Goal: Task Accomplishment & Management: Complete application form

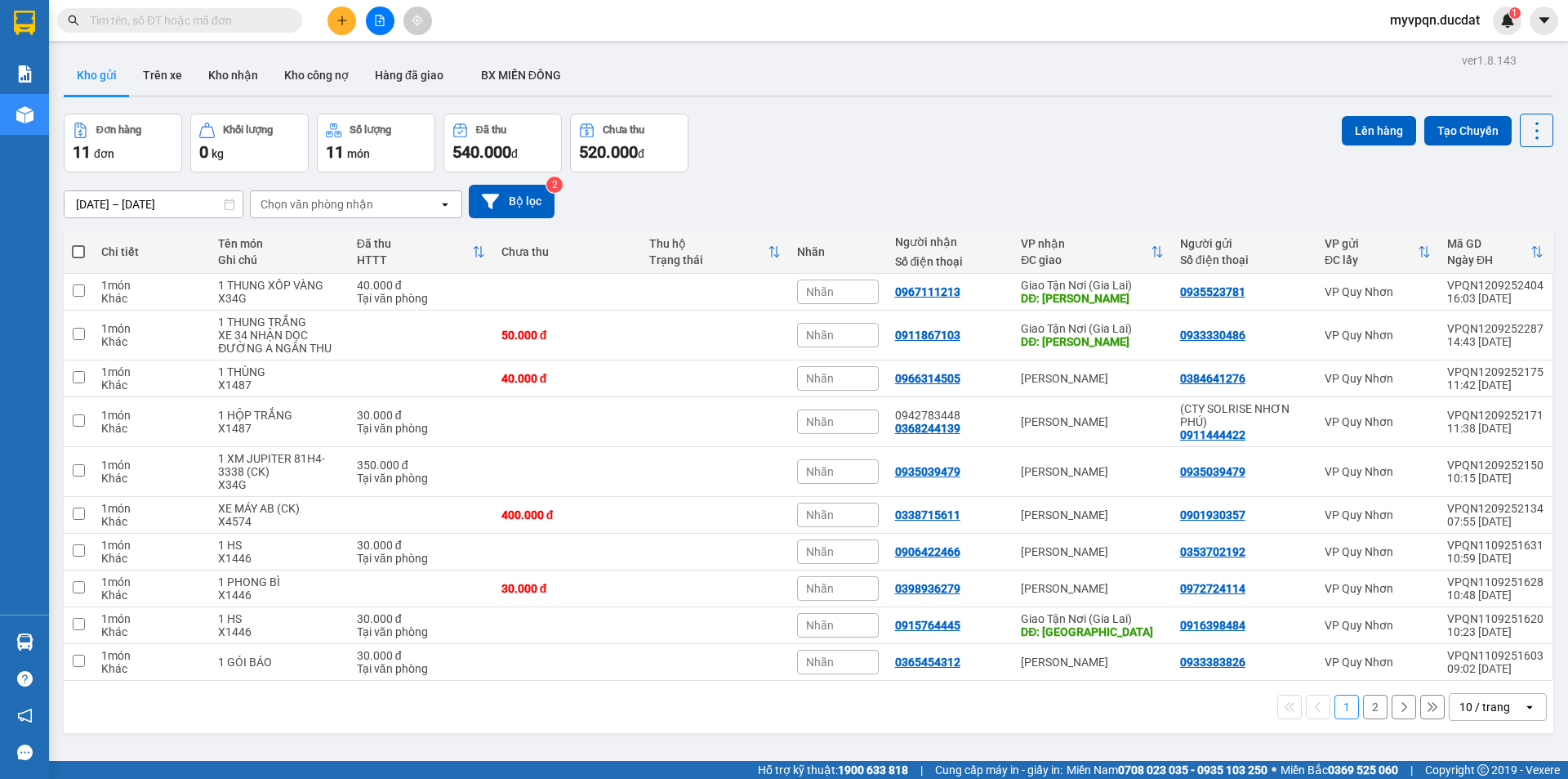
click at [343, 27] on button at bounding box center [341, 20] width 28 height 28
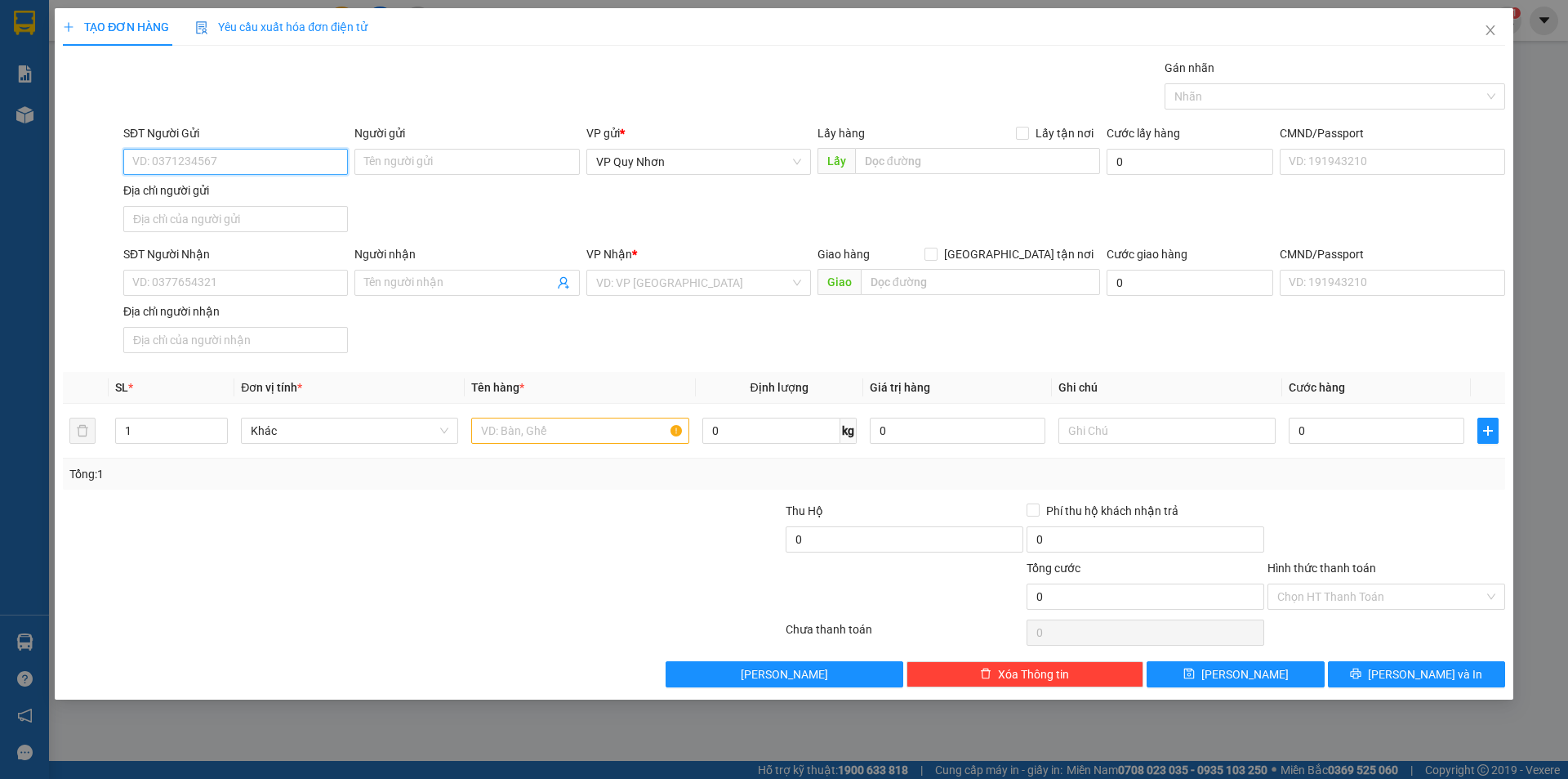
click at [257, 162] on input "SĐT Người Gửi" at bounding box center [235, 161] width 224 height 26
type input "0988824839"
click at [189, 276] on input "SĐT Người Nhận" at bounding box center [235, 283] width 224 height 26
type input "0354823569"
click at [446, 284] on input "Người nhận" at bounding box center [458, 283] width 188 height 18
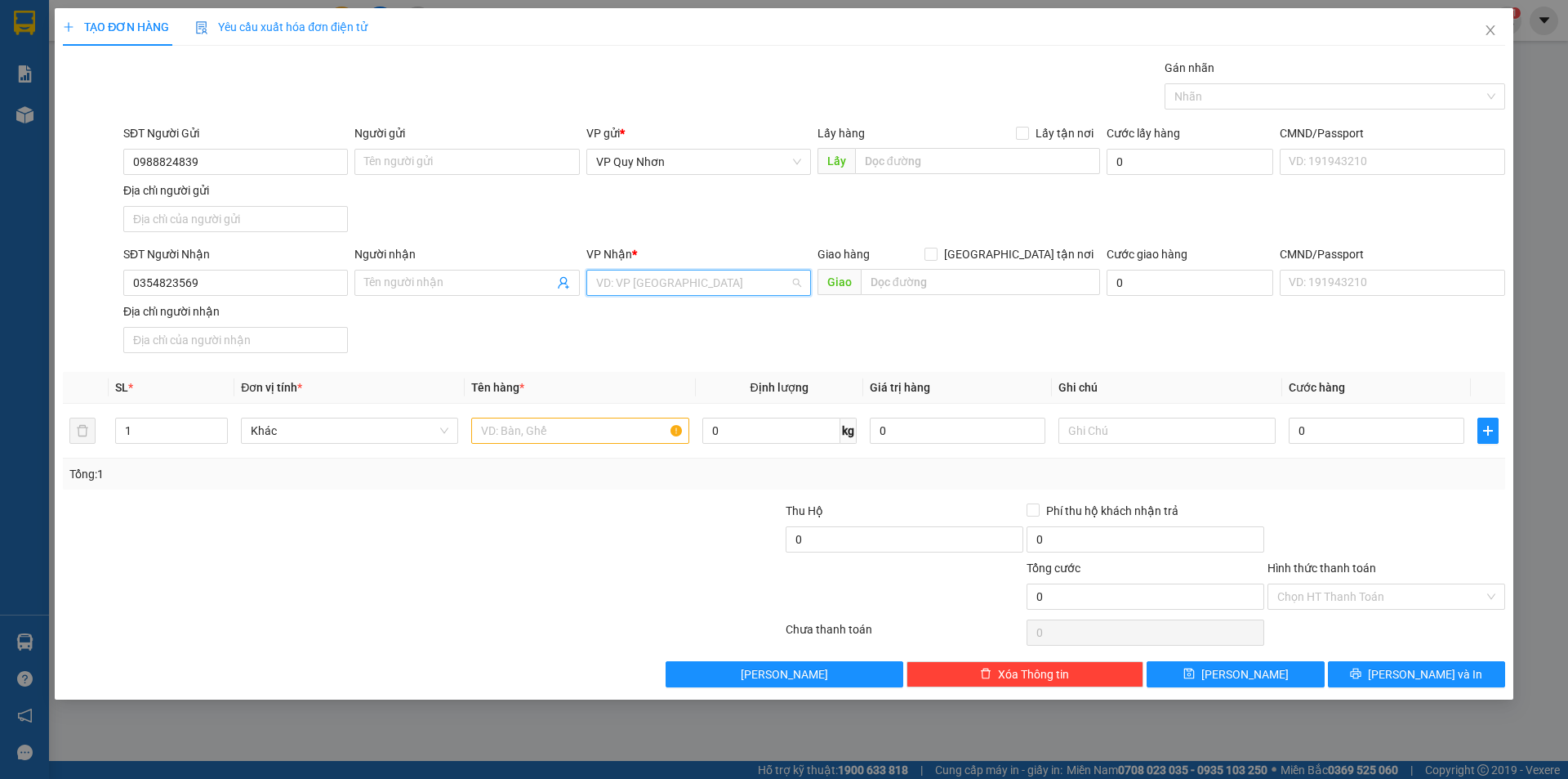
click at [686, 291] on input "search" at bounding box center [692, 282] width 193 height 24
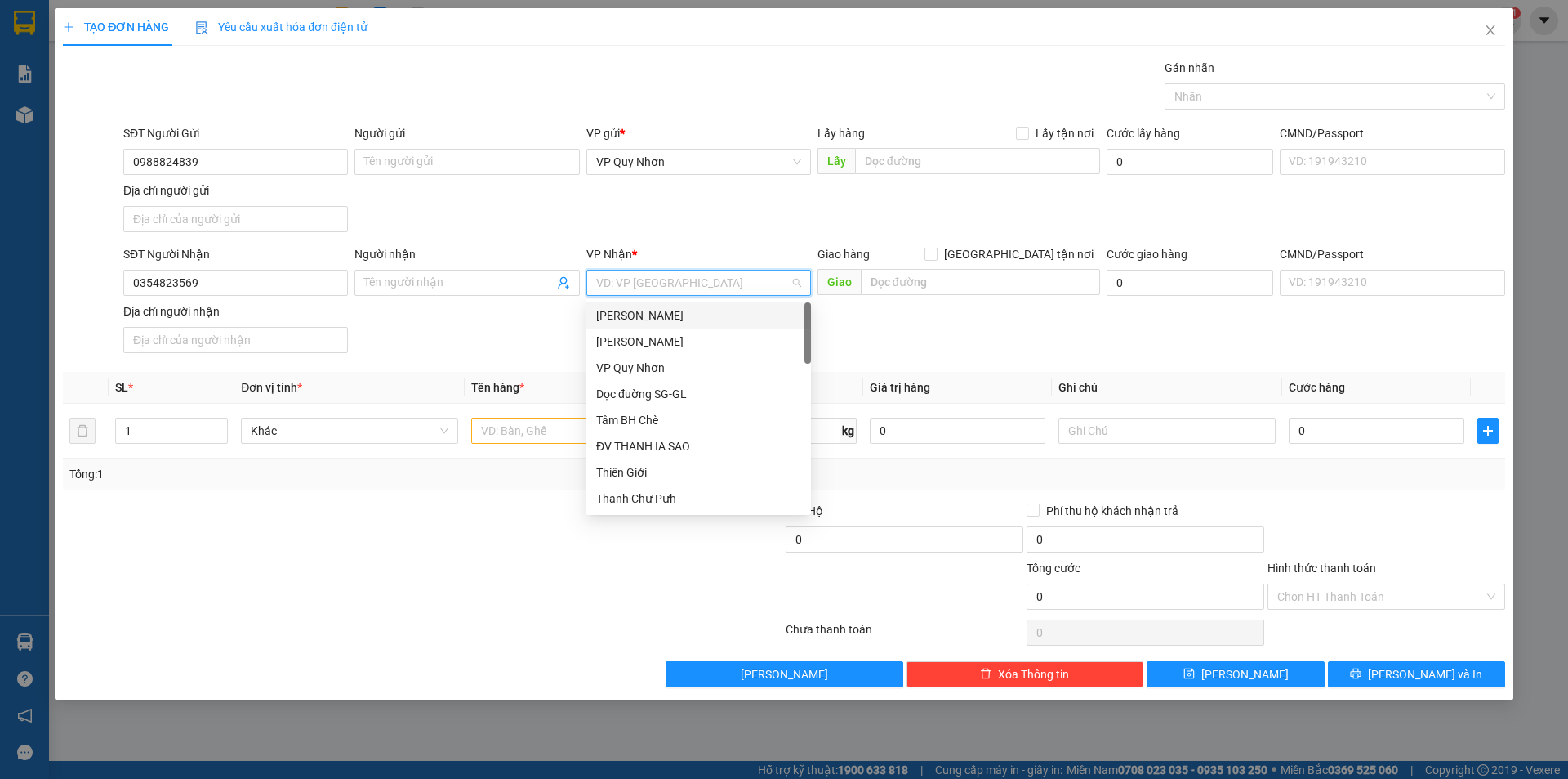
drag, startPoint x: 654, startPoint y: 317, endPoint x: 662, endPoint y: 314, distance: 8.5
click at [655, 317] on div "[PERSON_NAME]" at bounding box center [698, 316] width 205 height 18
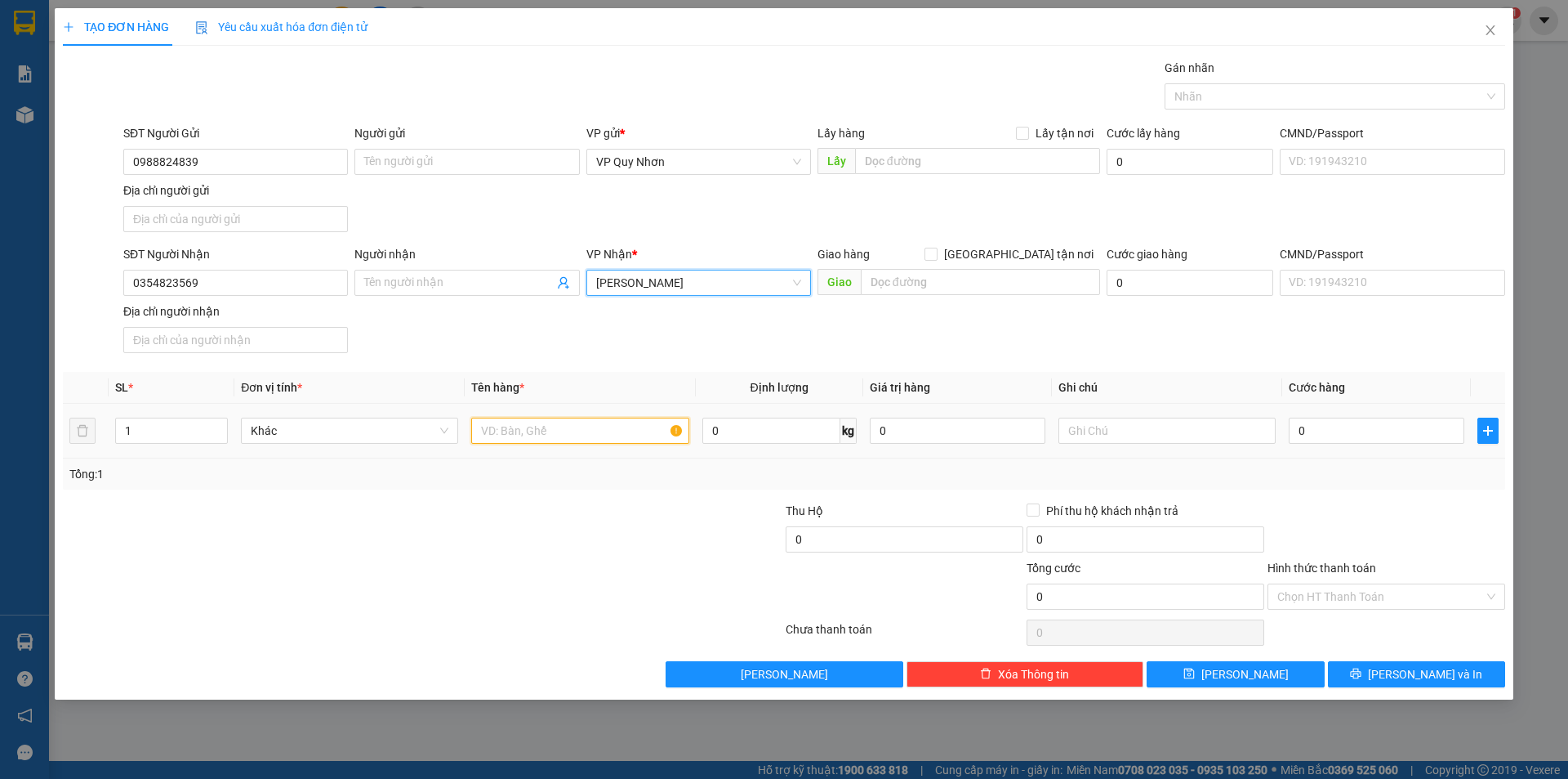
click at [544, 433] on input "text" at bounding box center [580, 430] width 217 height 26
type input "1"
type input "1 THUNG XỐP VÀNG"
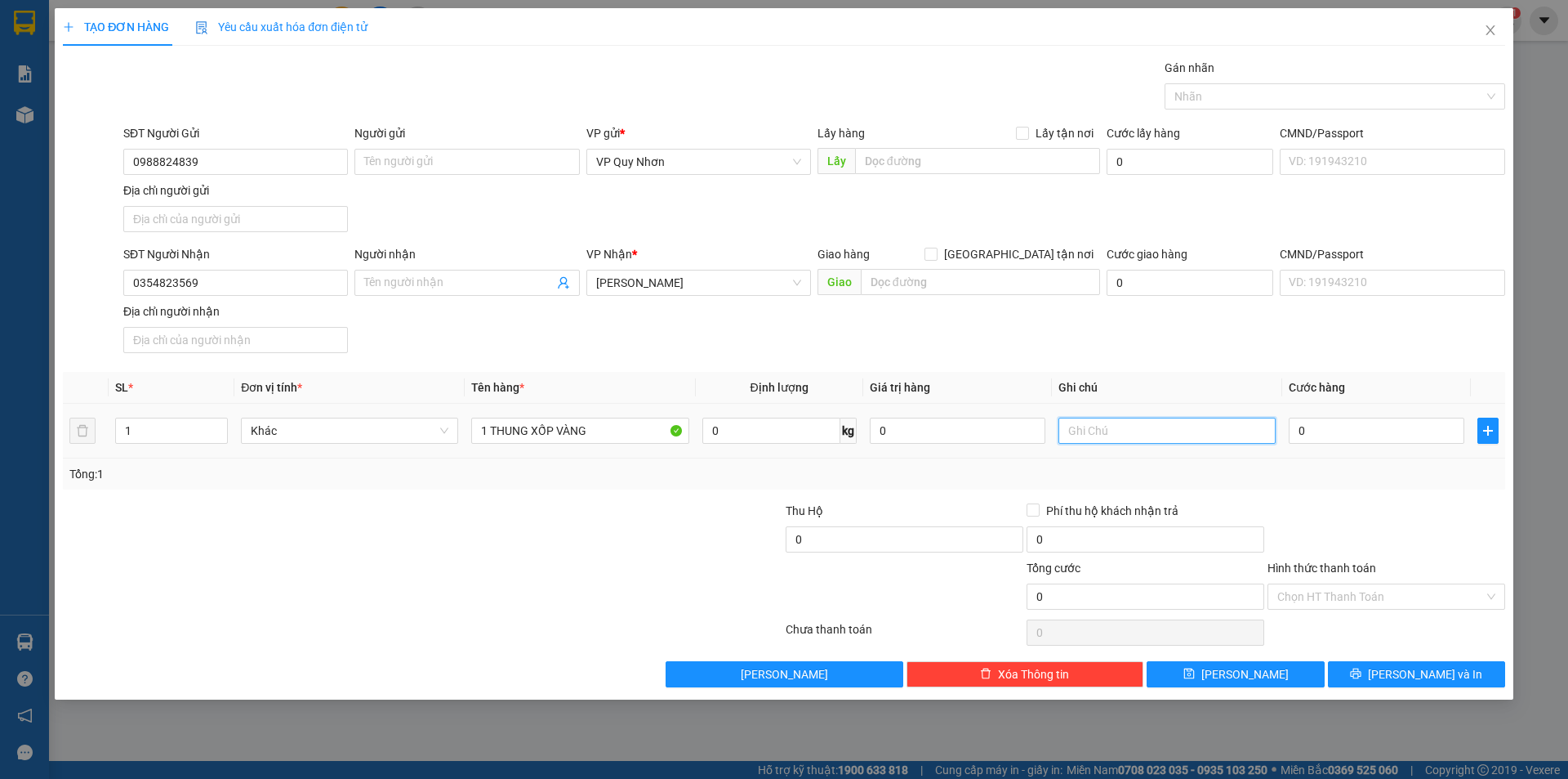
click at [1115, 434] on input "text" at bounding box center [1167, 430] width 217 height 26
click at [1068, 428] on input "6682" at bounding box center [1167, 430] width 217 height 26
type input "X6682"
click at [1130, 423] on input "X6682" at bounding box center [1167, 430] width 217 height 26
click at [1323, 428] on input "0" at bounding box center [1377, 430] width 176 height 26
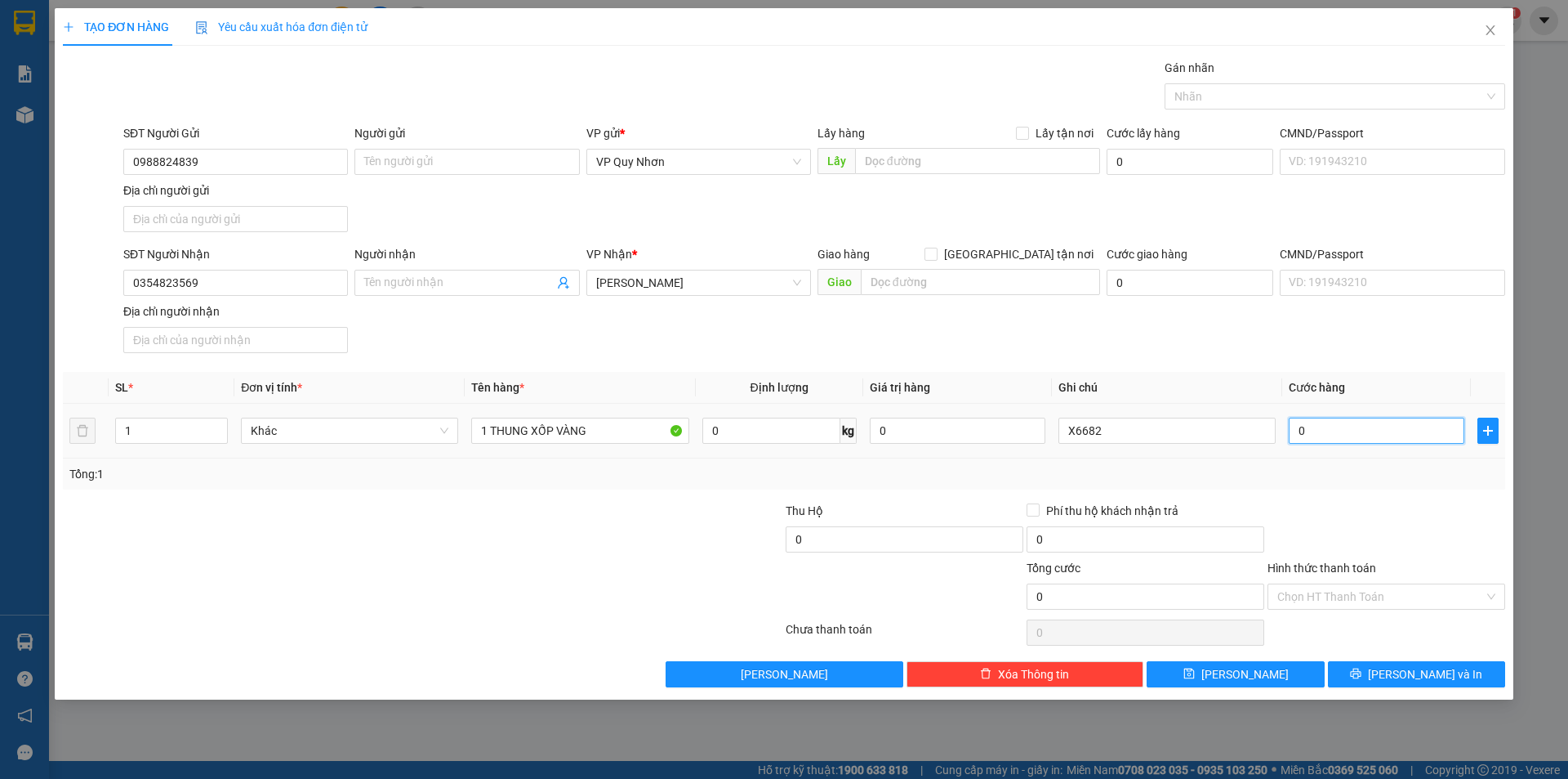
type input "5"
type input "50"
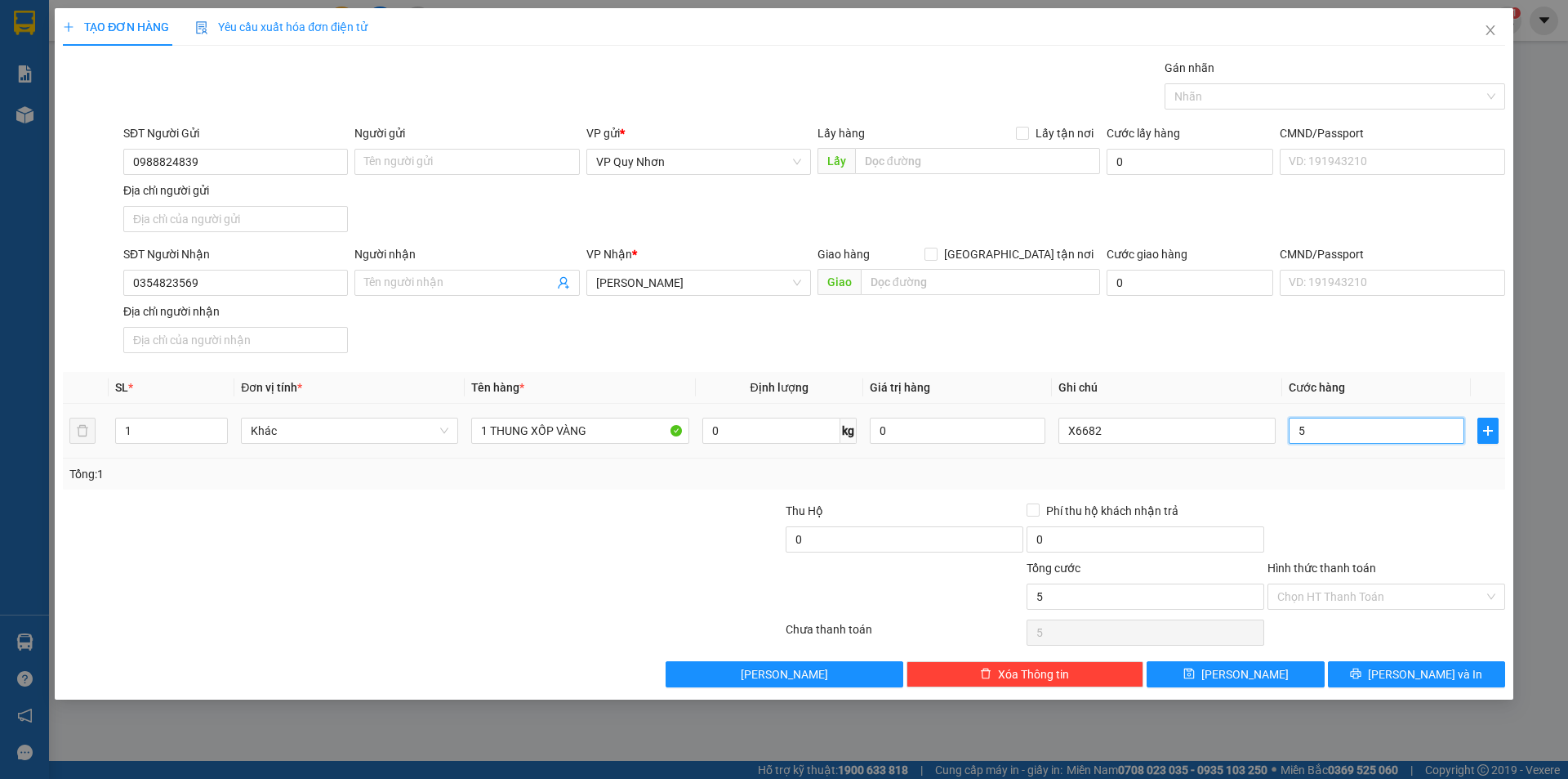
type input "50"
type input "500"
type input "5.000"
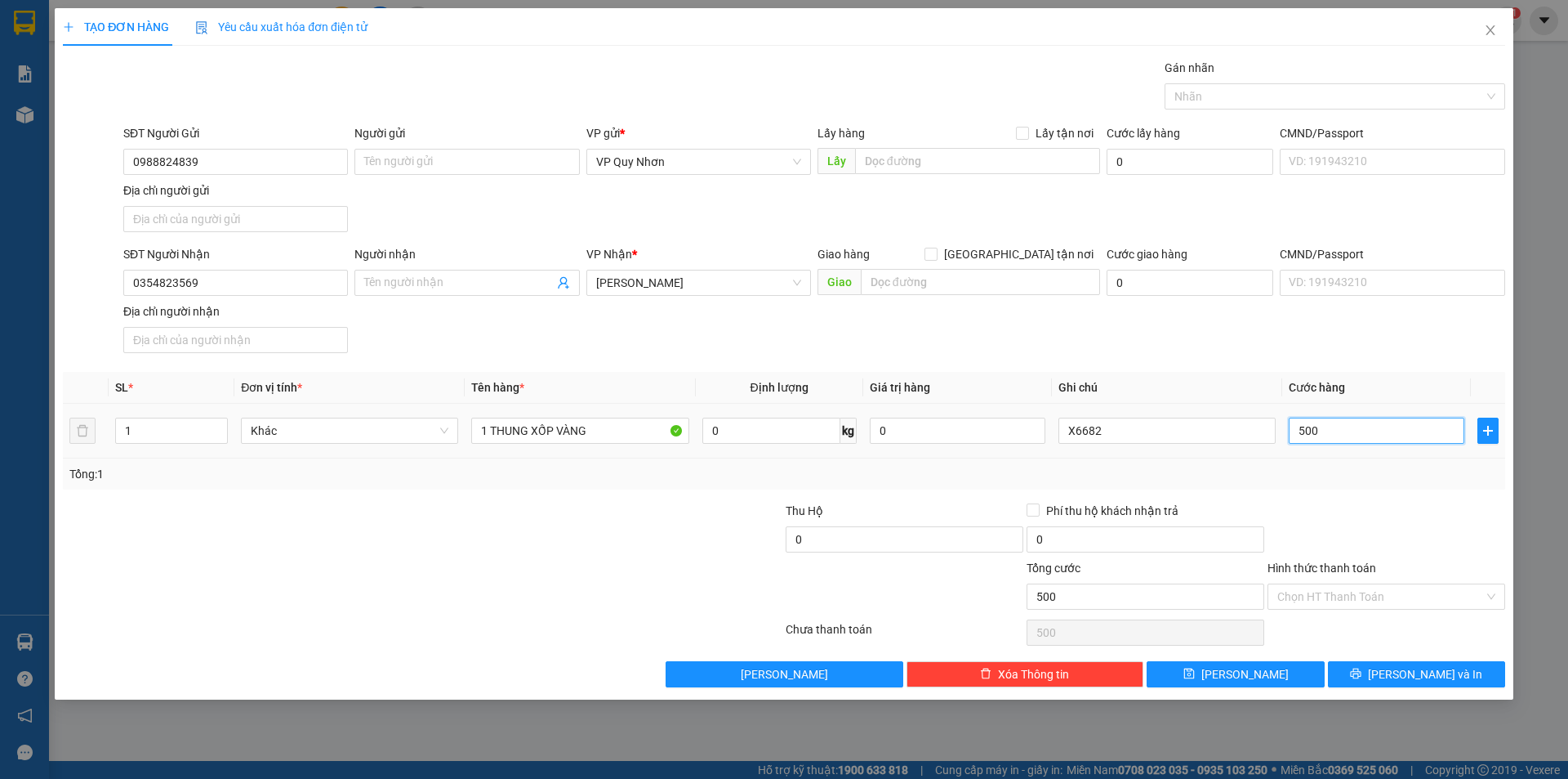
type input "5.000"
type input "50.000"
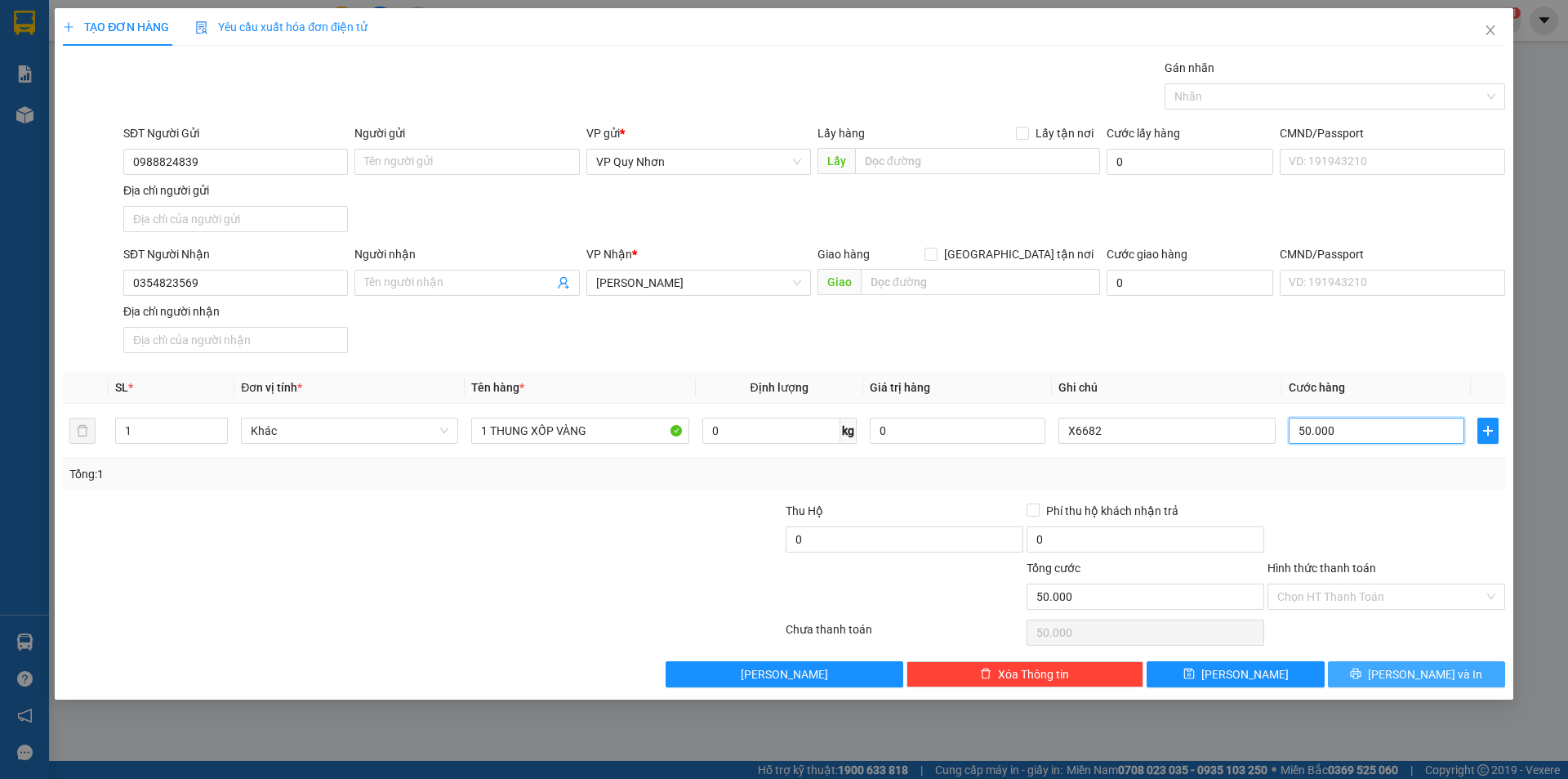
type input "50.000"
click at [1362, 671] on icon "printer" at bounding box center [1356, 673] width 12 height 12
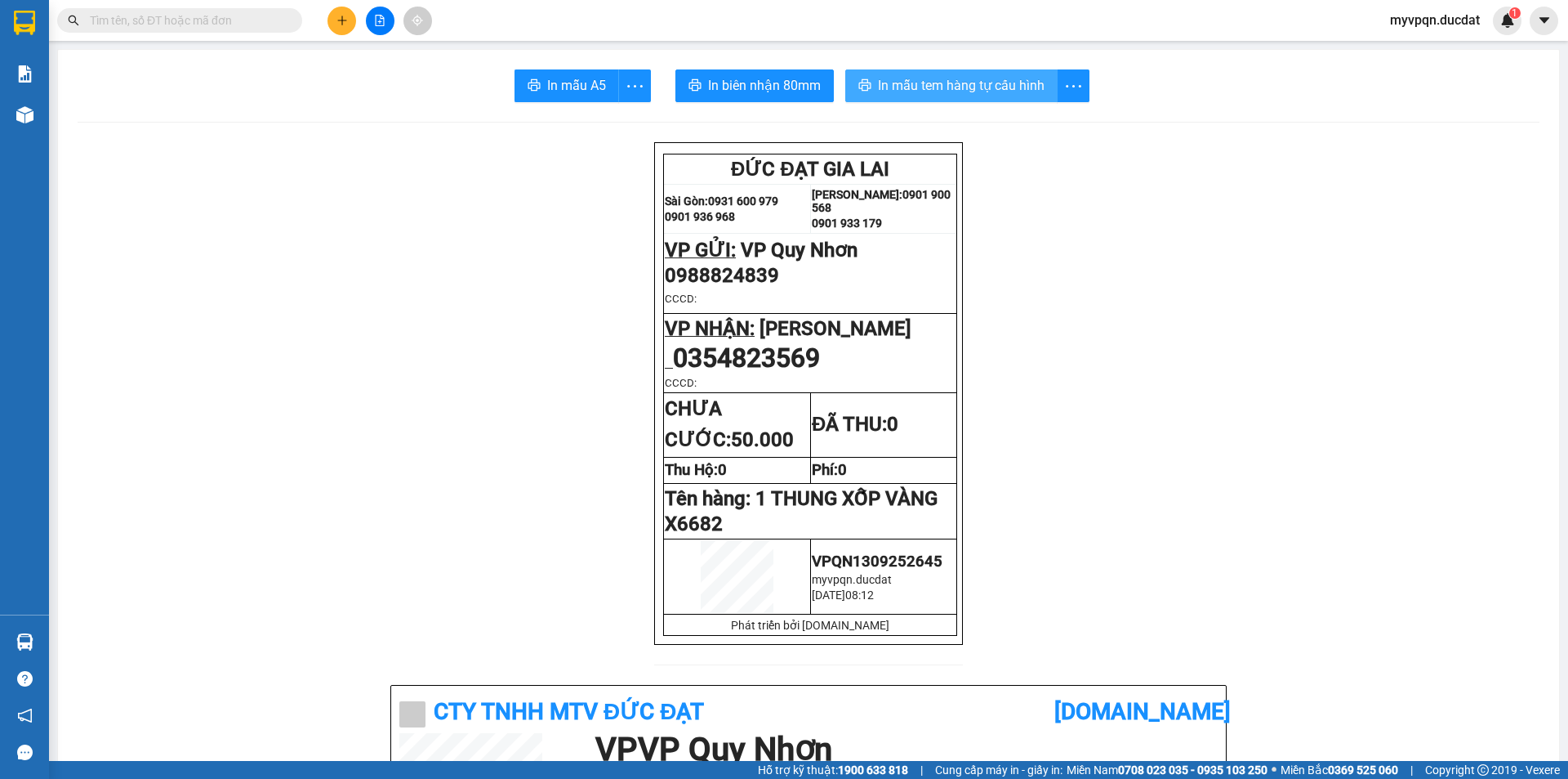
click at [983, 85] on span "In mẫu tem hàng tự cấu hình" at bounding box center [961, 85] width 167 height 20
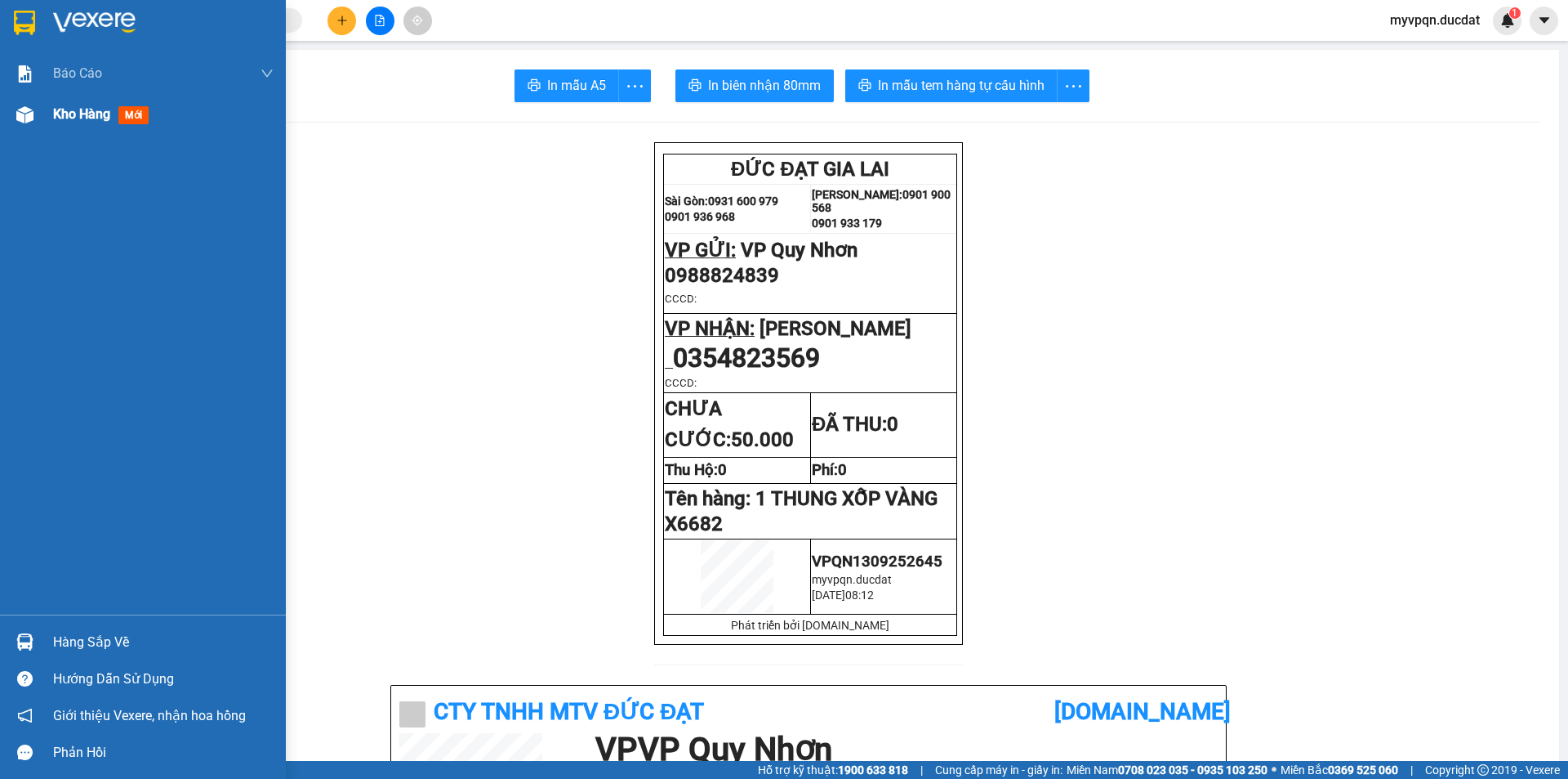
click at [39, 116] on div "Kho hàng mới" at bounding box center [143, 115] width 285 height 41
